Goal: Find specific page/section: Find specific page/section

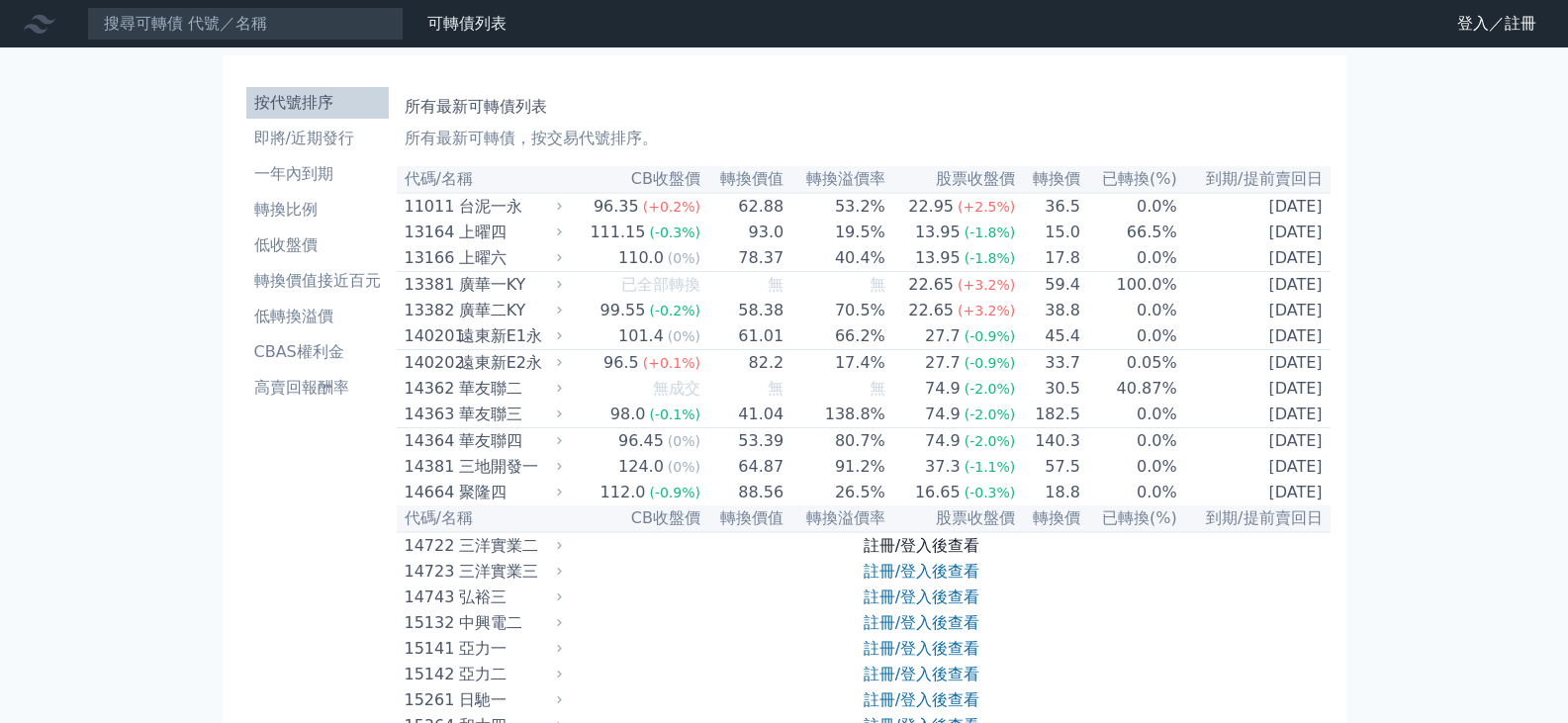
click at [925, 543] on link "註冊/登入後查看" at bounding box center [921, 545] width 116 height 19
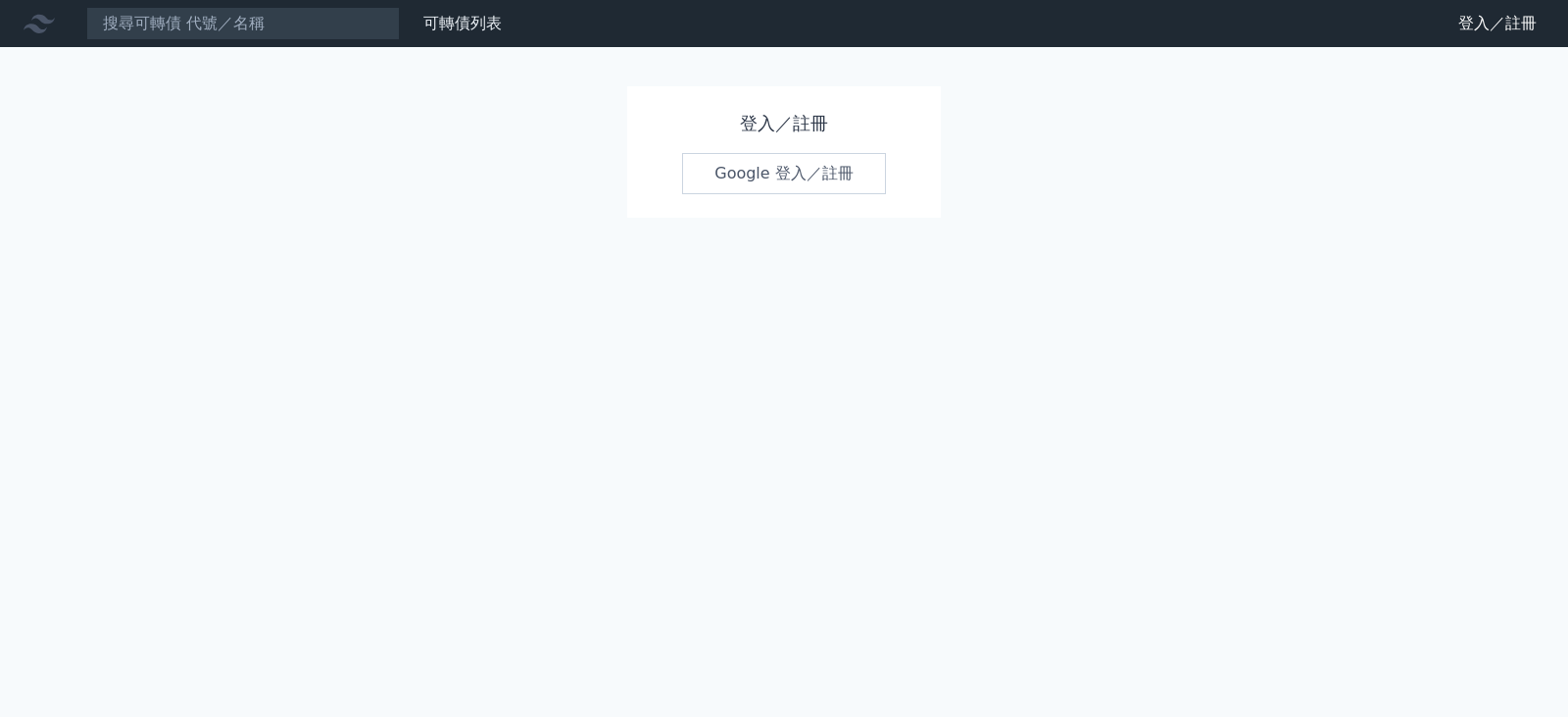
click at [728, 175] on link "Google 登入／註冊" at bounding box center [784, 173] width 204 height 41
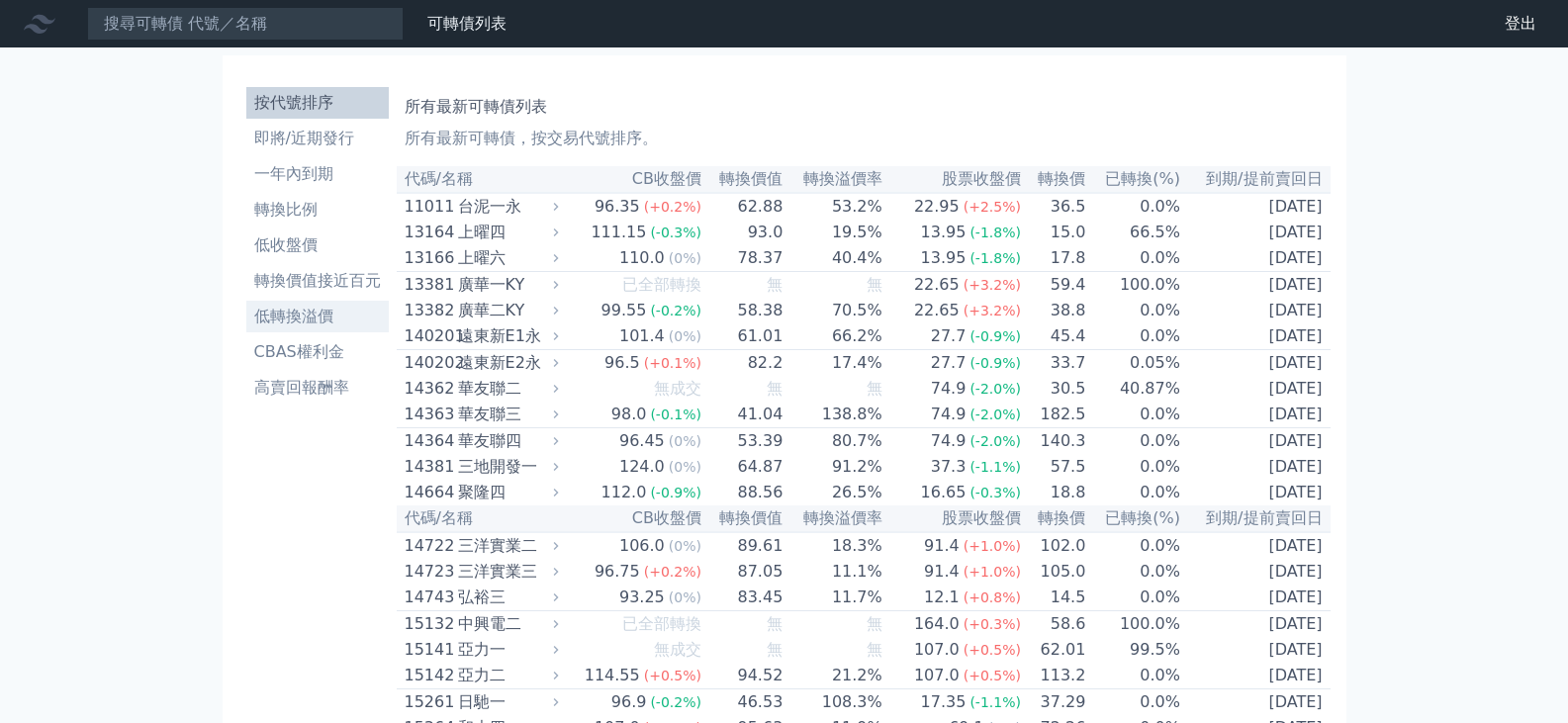
click at [297, 318] on li "低轉換溢價" at bounding box center [317, 317] width 142 height 24
